Goal: Task Accomplishment & Management: Manage account settings

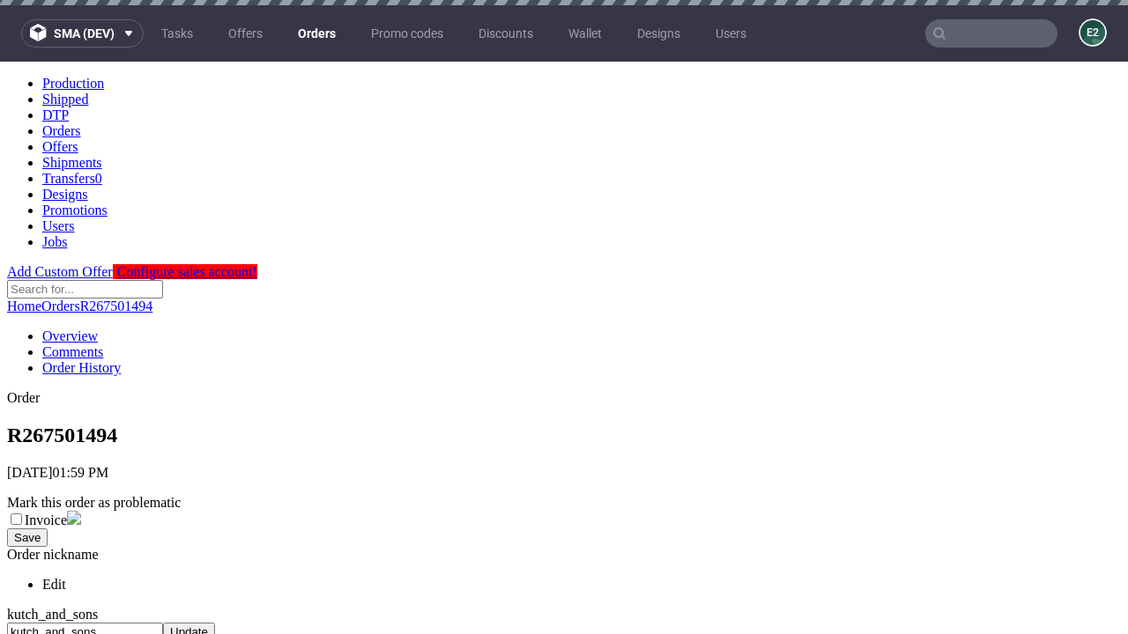
scroll to position [728, 0]
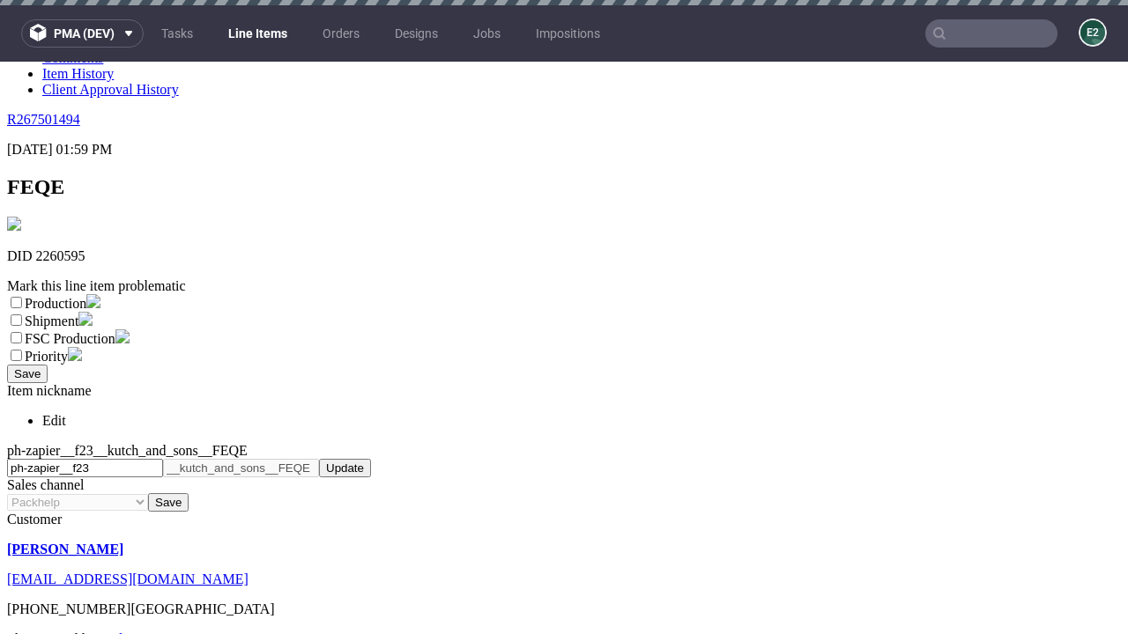
scroll to position [5, 0]
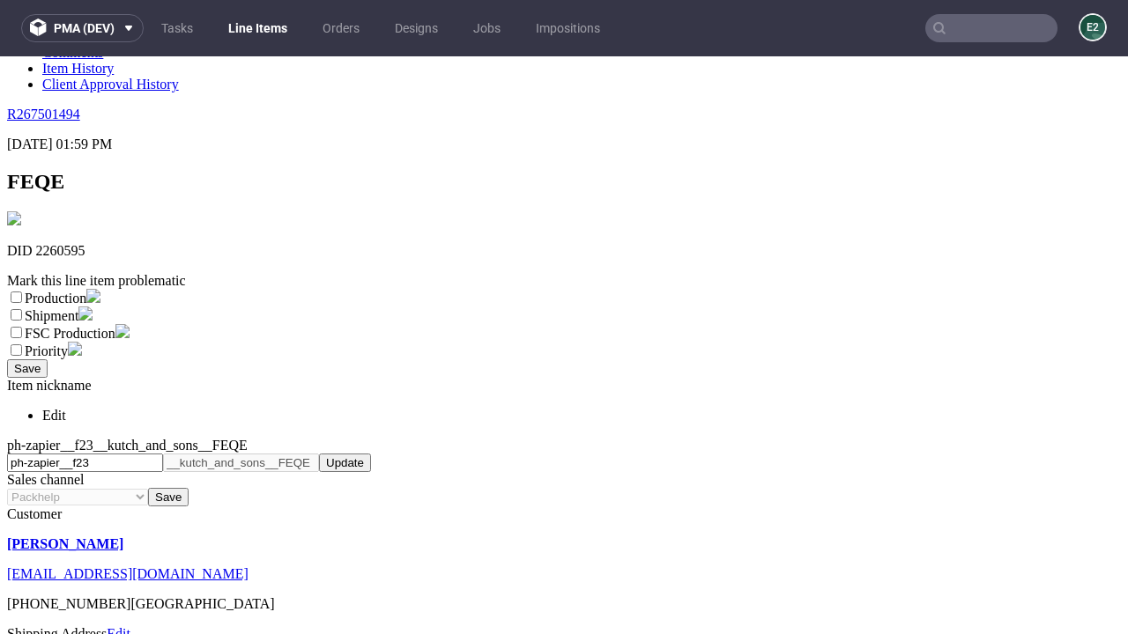
select select "dtp_ca_needed"
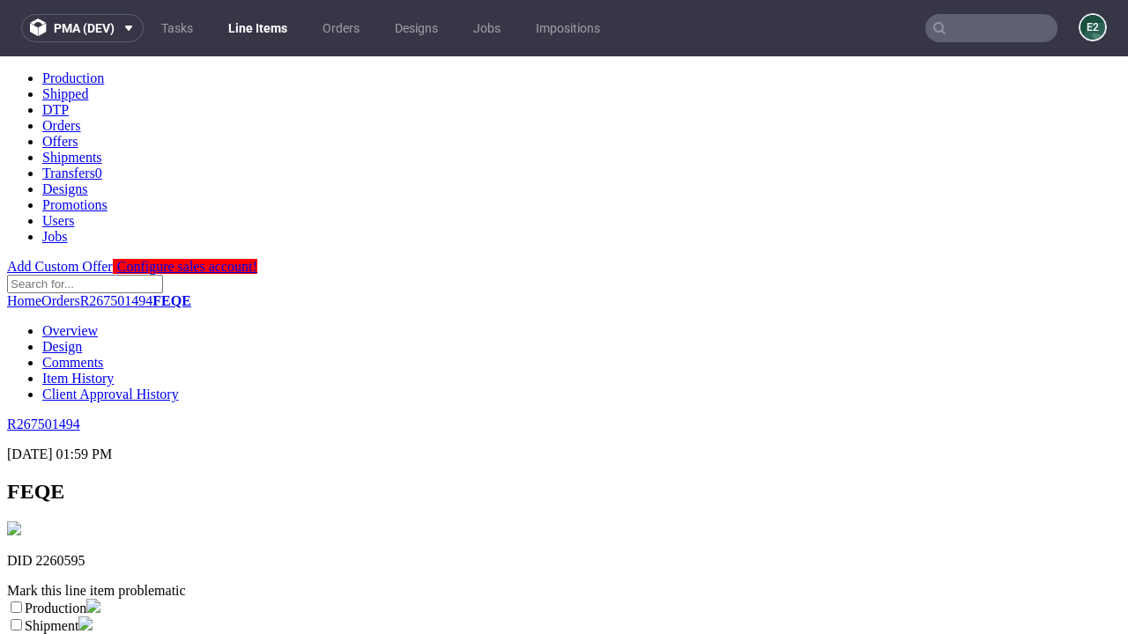
scroll to position [0, 0]
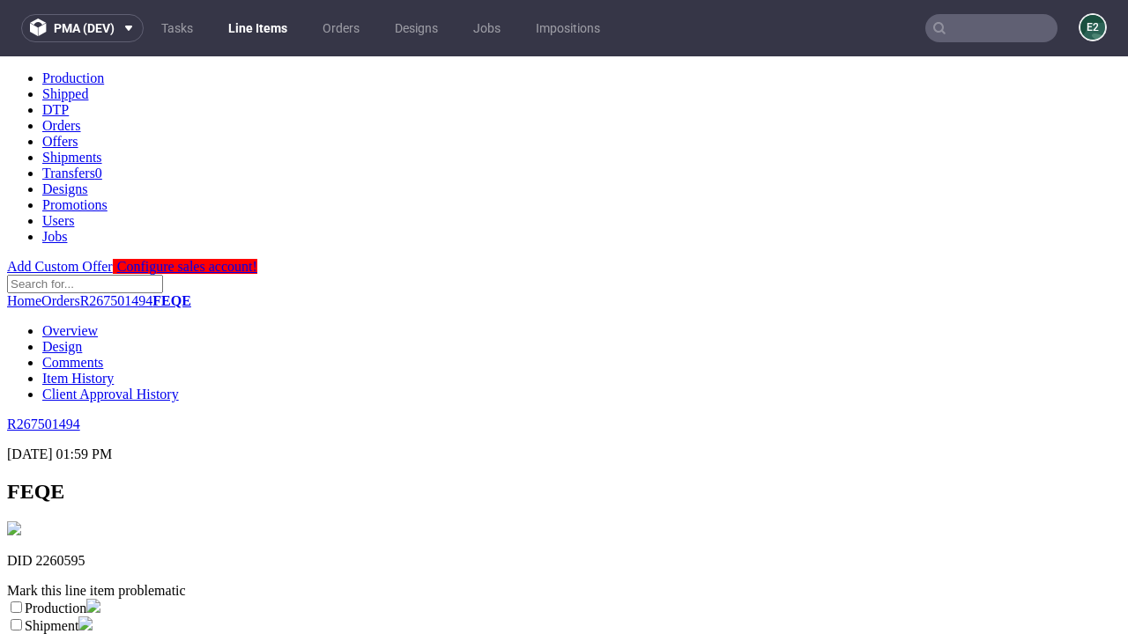
checkbox input "true"
